Goal: Task Accomplishment & Management: Manage account settings

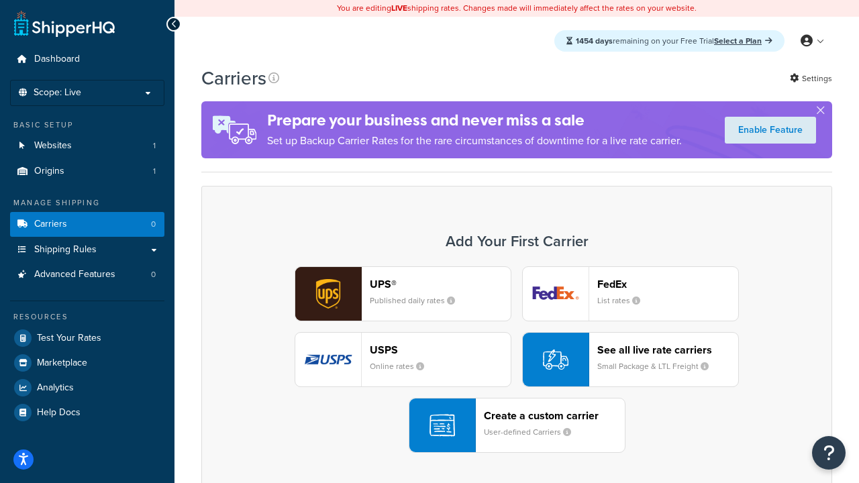
click at [517, 360] on div "UPS® Published daily rates FedEx List rates USPS Online rates See all live rate…" at bounding box center [516, 359] width 602 height 186
click at [667, 284] on header "FedEx" at bounding box center [667, 284] width 141 height 13
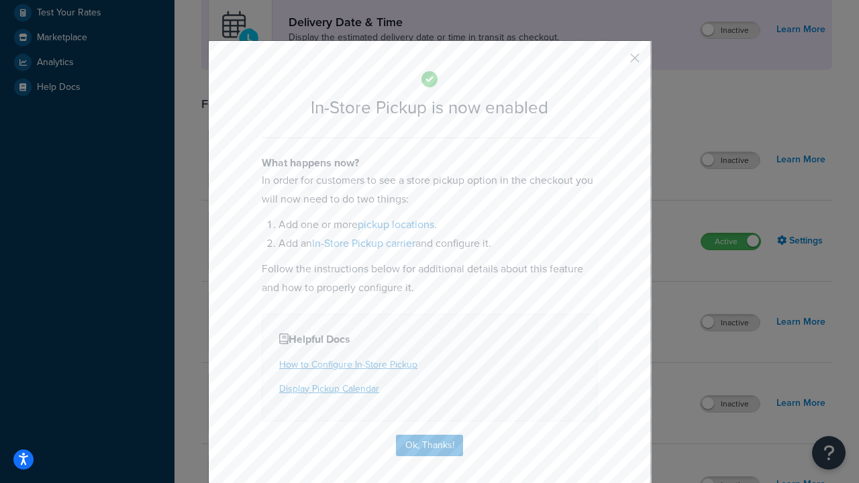
click at [614, 62] on button "button" at bounding box center [614, 62] width 3 height 3
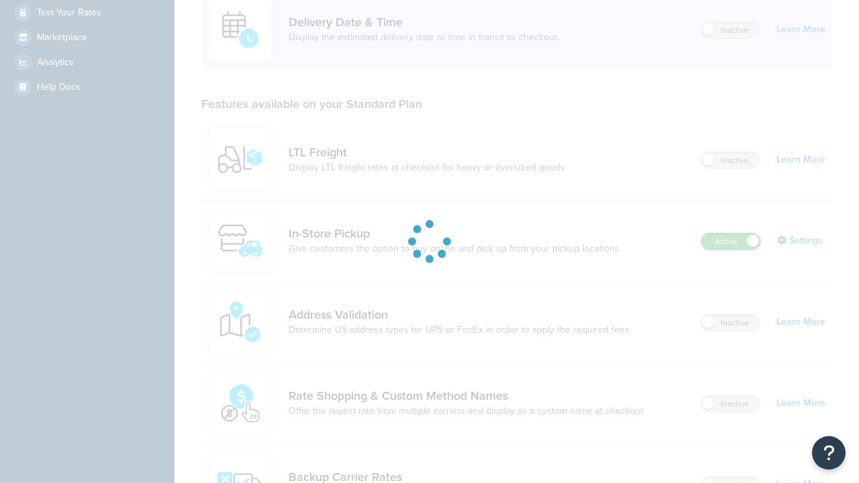
click at [731, 233] on label "Active" at bounding box center [730, 241] width 59 height 16
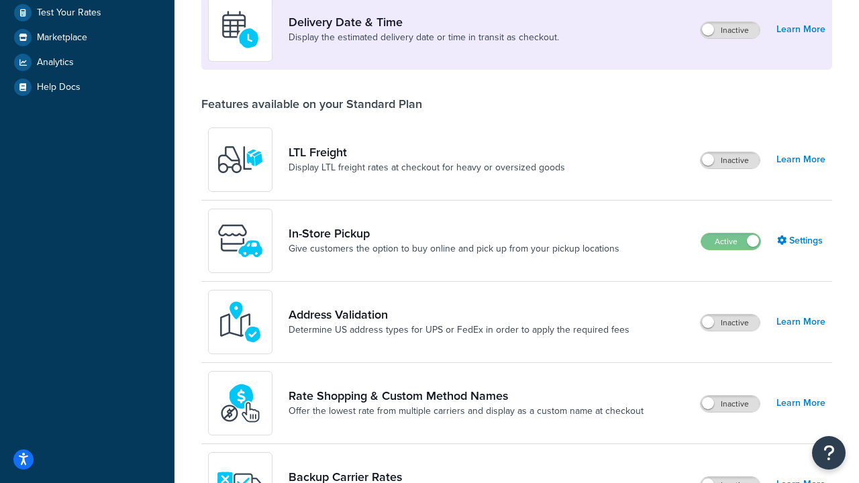
scroll to position [584, 0]
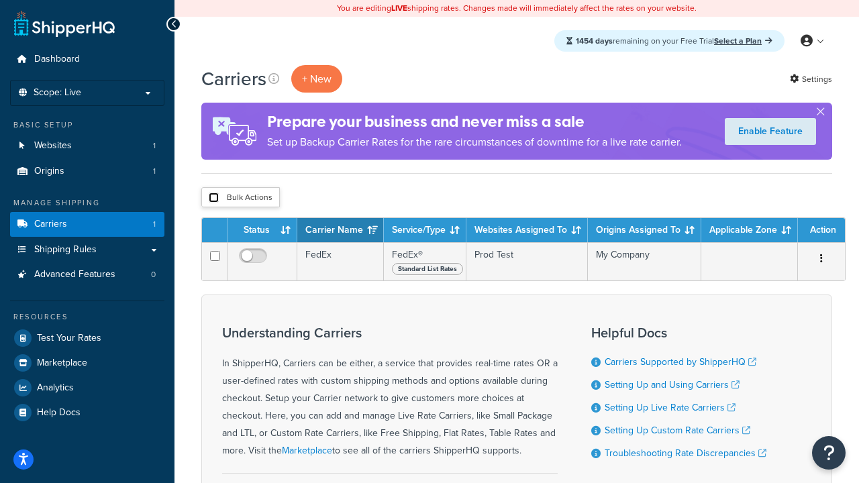
click at [213, 198] on input "checkbox" at bounding box center [214, 198] width 10 height 10
checkbox input "true"
click at [0, 0] on button "Delete" at bounding box center [0, 0] width 0 height 0
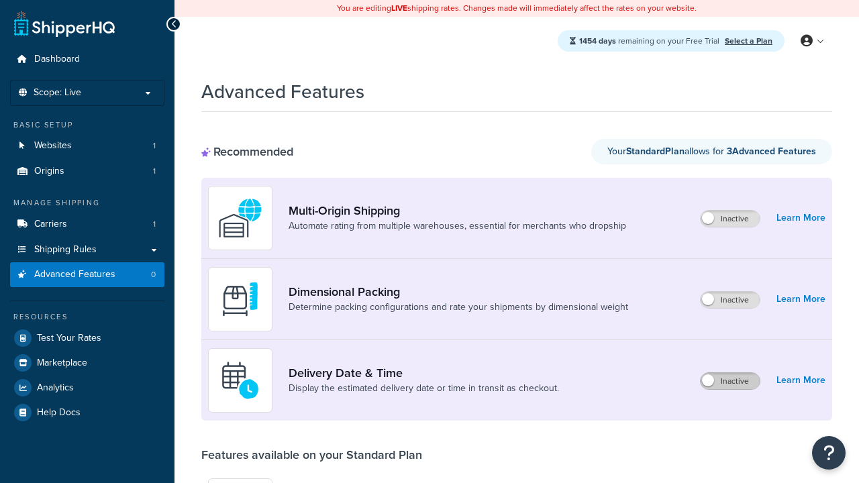
click at [730, 381] on label "Inactive" at bounding box center [729, 381] width 59 height 16
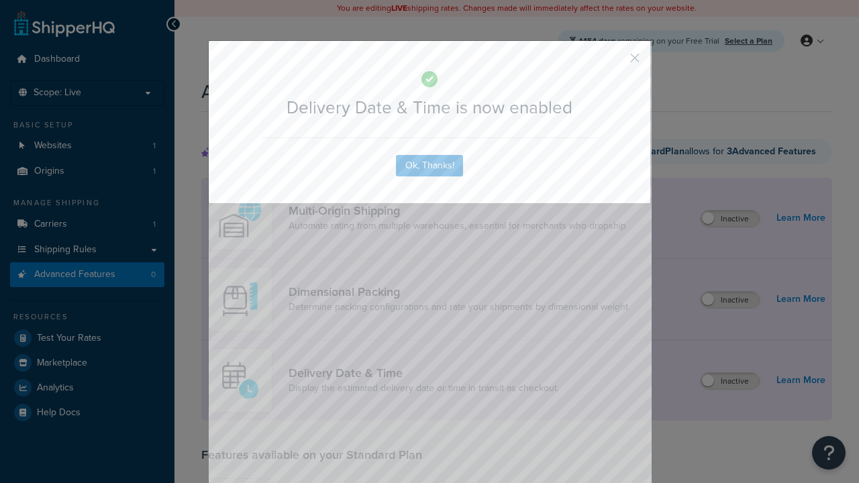
click at [614, 61] on button "button" at bounding box center [614, 62] width 3 height 3
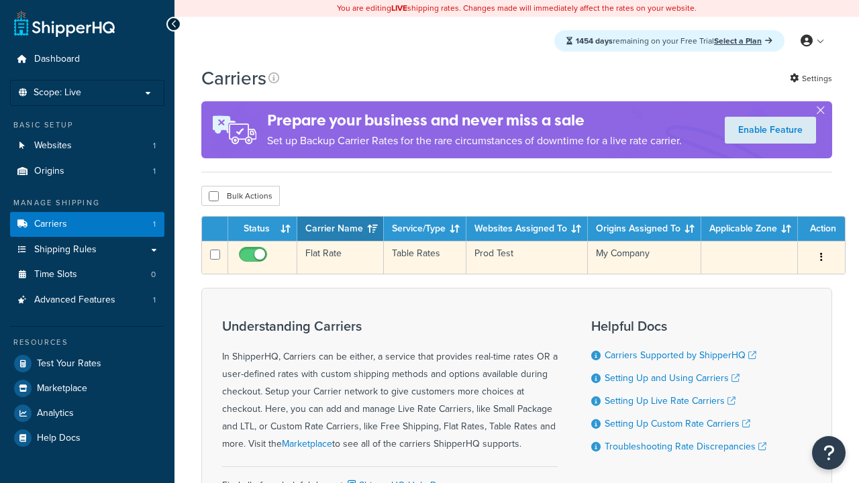
click at [340, 258] on td "Flat Rate" at bounding box center [340, 257] width 87 height 33
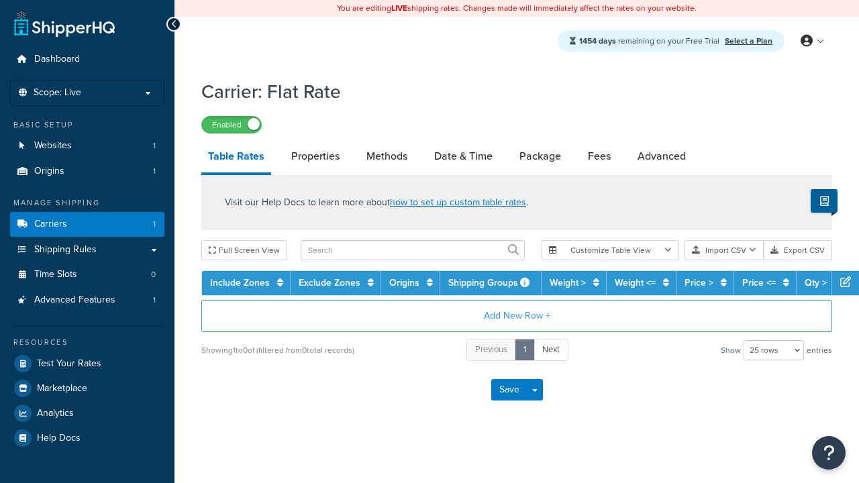
select select "25"
click at [463, 157] on link "Date & Time" at bounding box center [463, 156] width 72 height 32
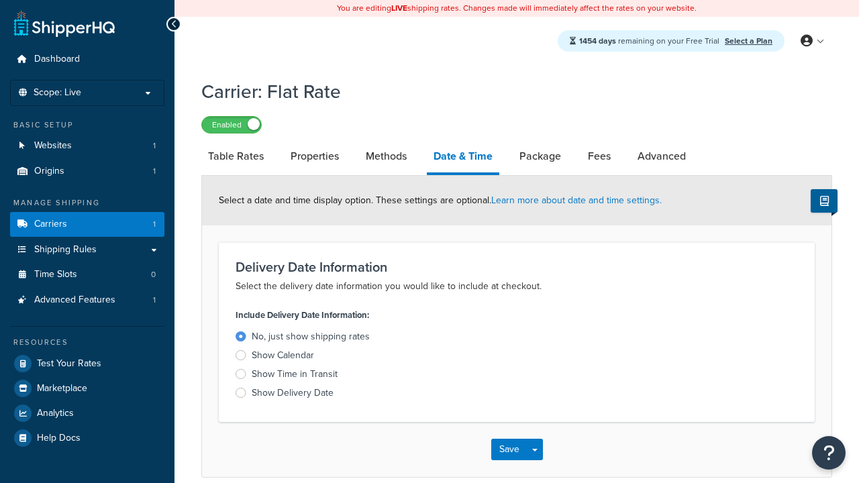
click at [282, 358] on div "Show Calendar" at bounding box center [283, 355] width 62 height 13
click at [0, 0] on input "Show Calendar" at bounding box center [0, 0] width 0 height 0
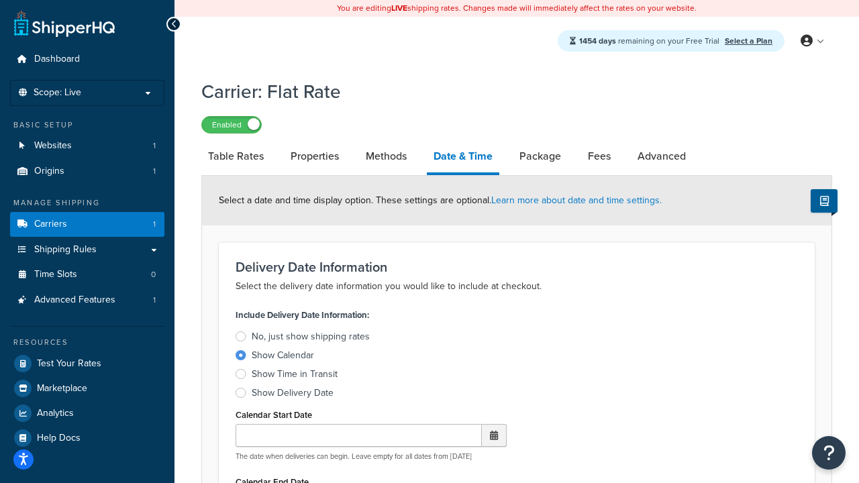
click at [282, 358] on div "Show Calendar" at bounding box center [283, 355] width 62 height 13
click at [0, 0] on input "Show Calendar" at bounding box center [0, 0] width 0 height 0
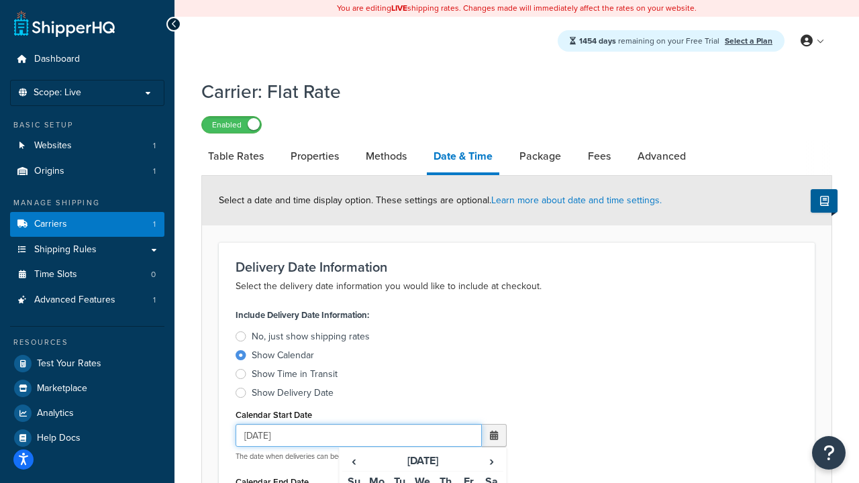
type input "07/29/2025"
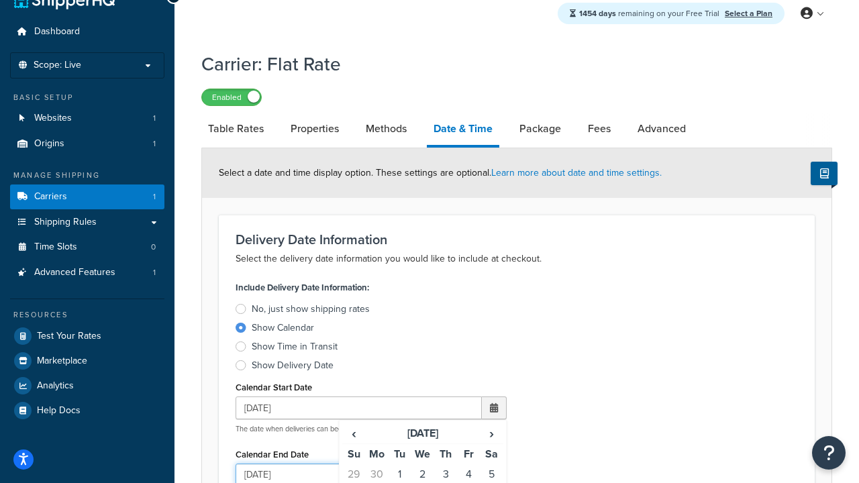
type input "07/29/2026"
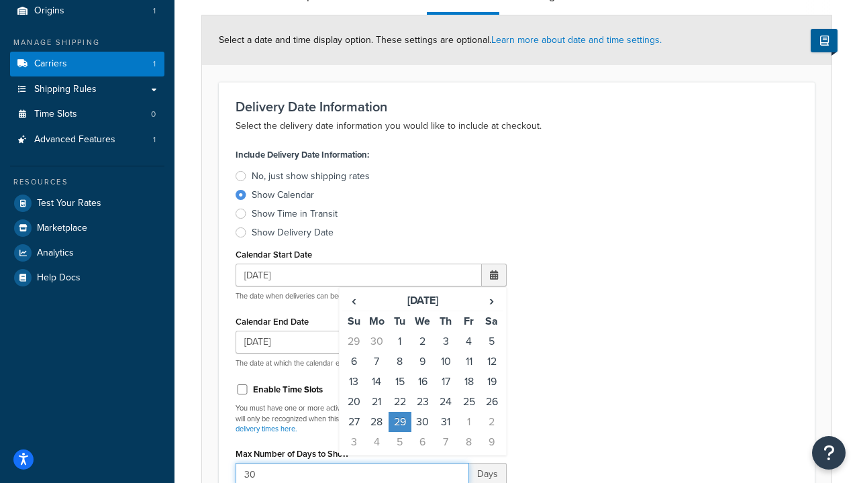
type input "30"
type input "11:00 AM"
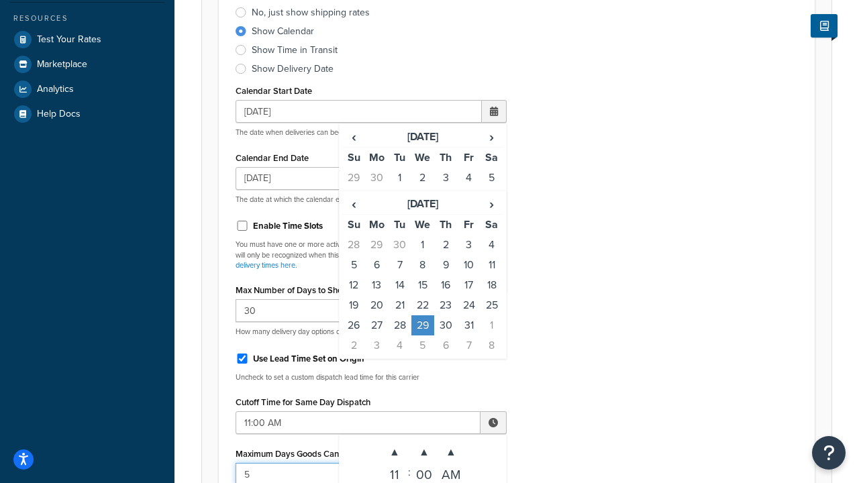
type input "5"
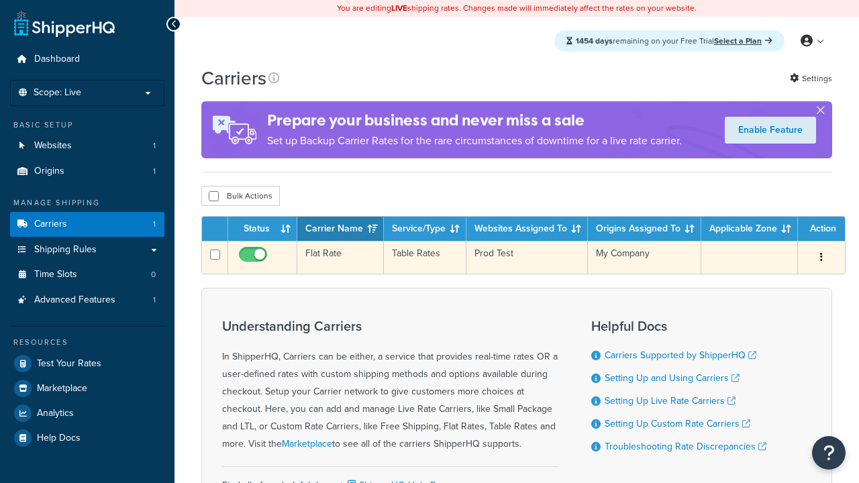
click at [340, 259] on td "Flat Rate" at bounding box center [340, 257] width 87 height 33
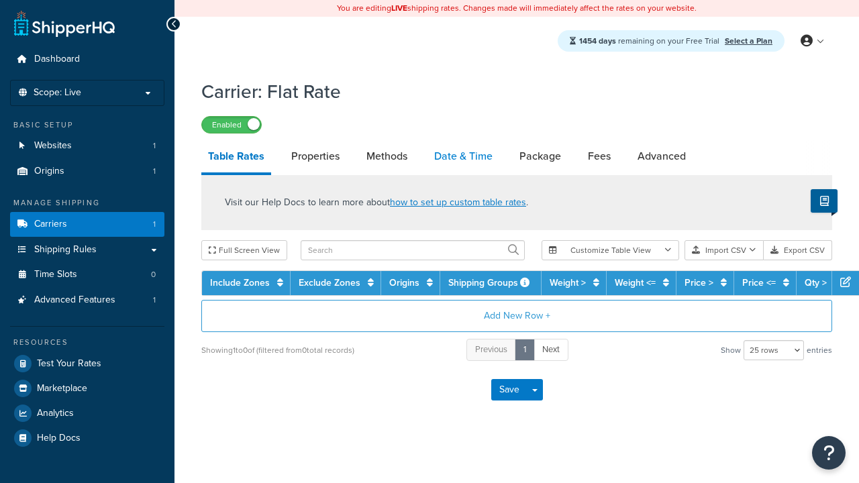
click at [463, 157] on link "Date & Time" at bounding box center [463, 156] width 72 height 32
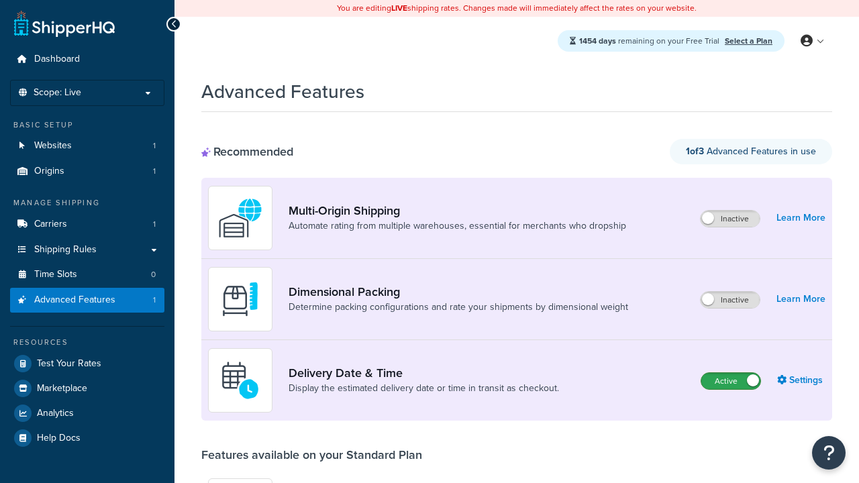
click at [731, 381] on label "Active" at bounding box center [730, 381] width 59 height 16
